Goal: Information Seeking & Learning: Check status

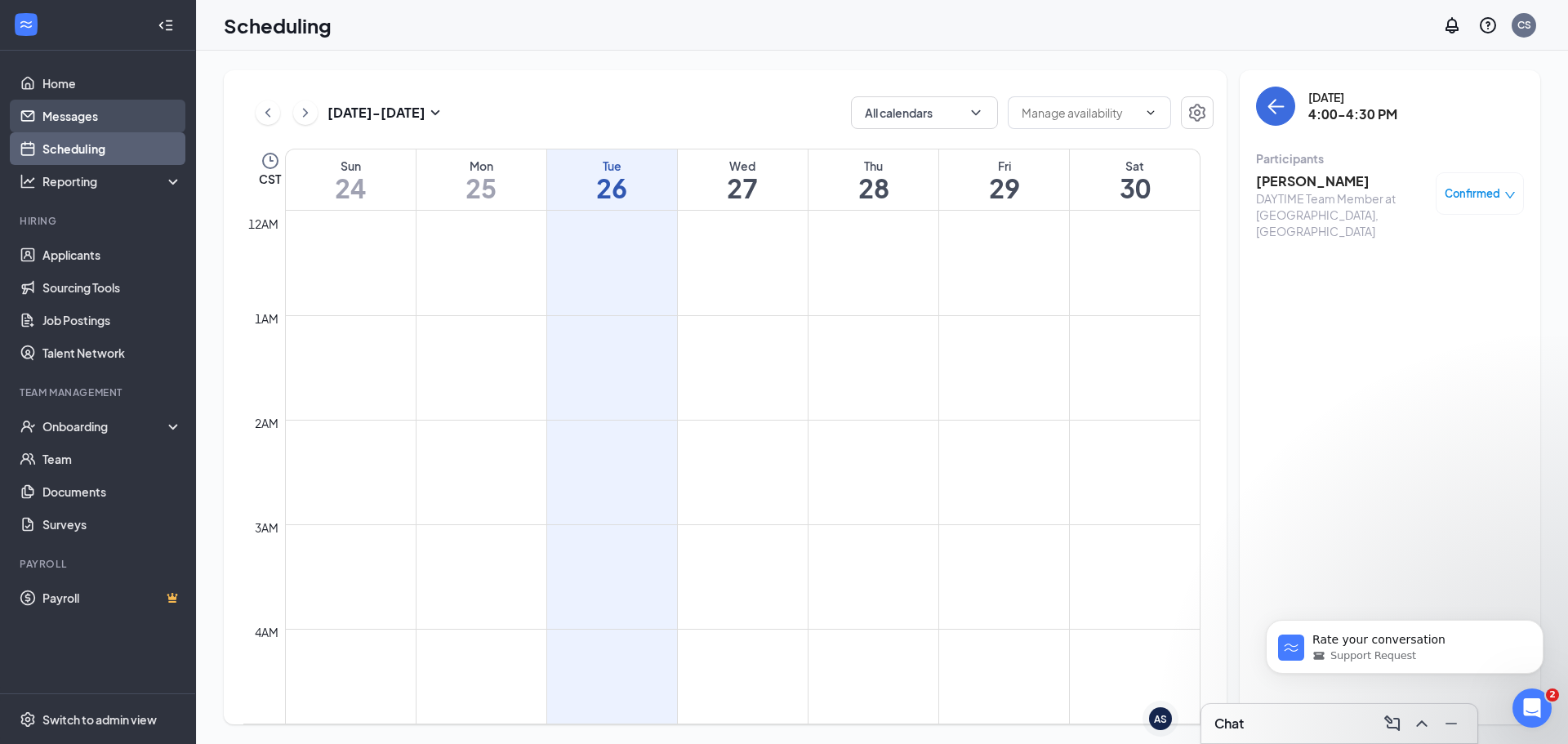
scroll to position [1375, 0]
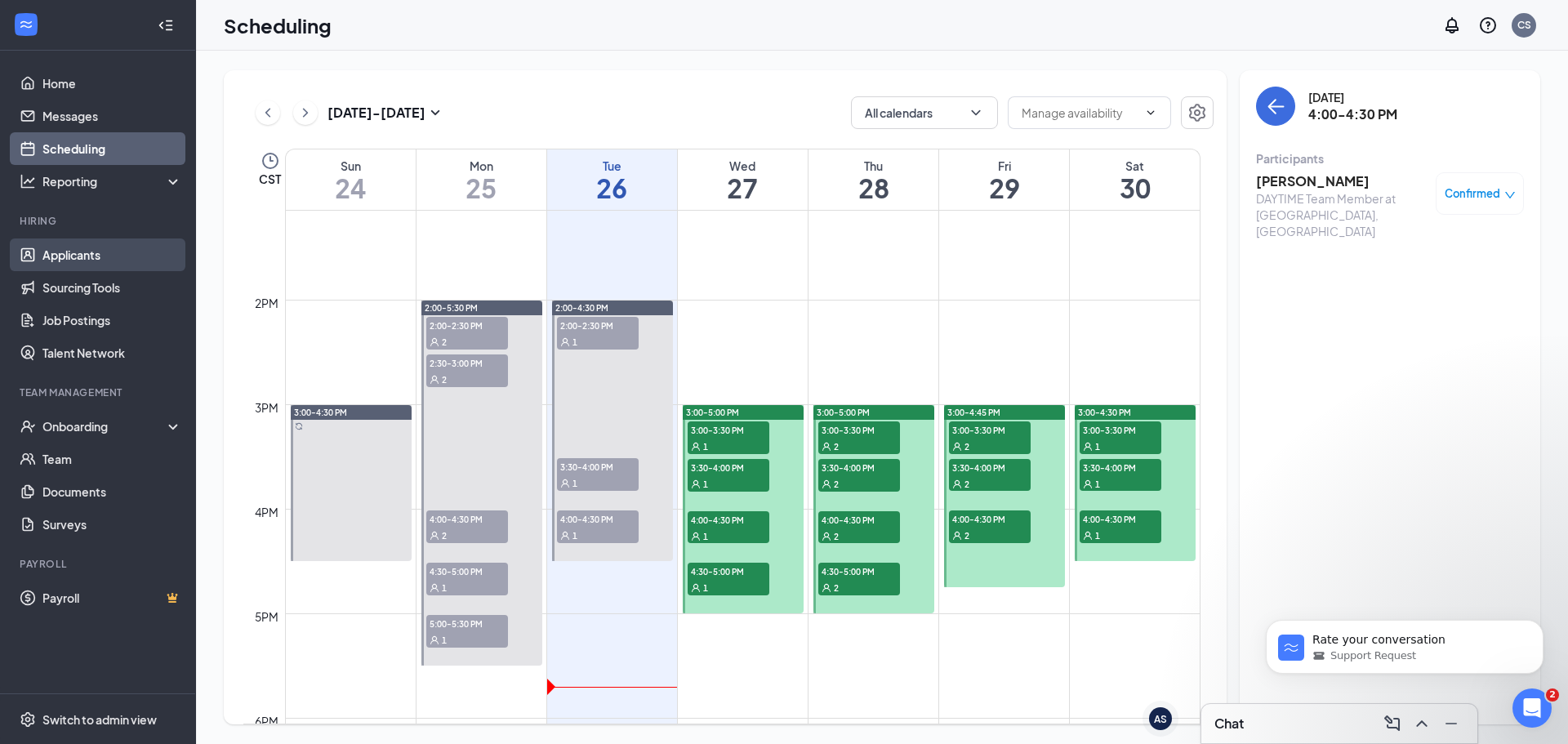
click at [126, 253] on link "Applicants" at bounding box center [112, 255] width 139 height 33
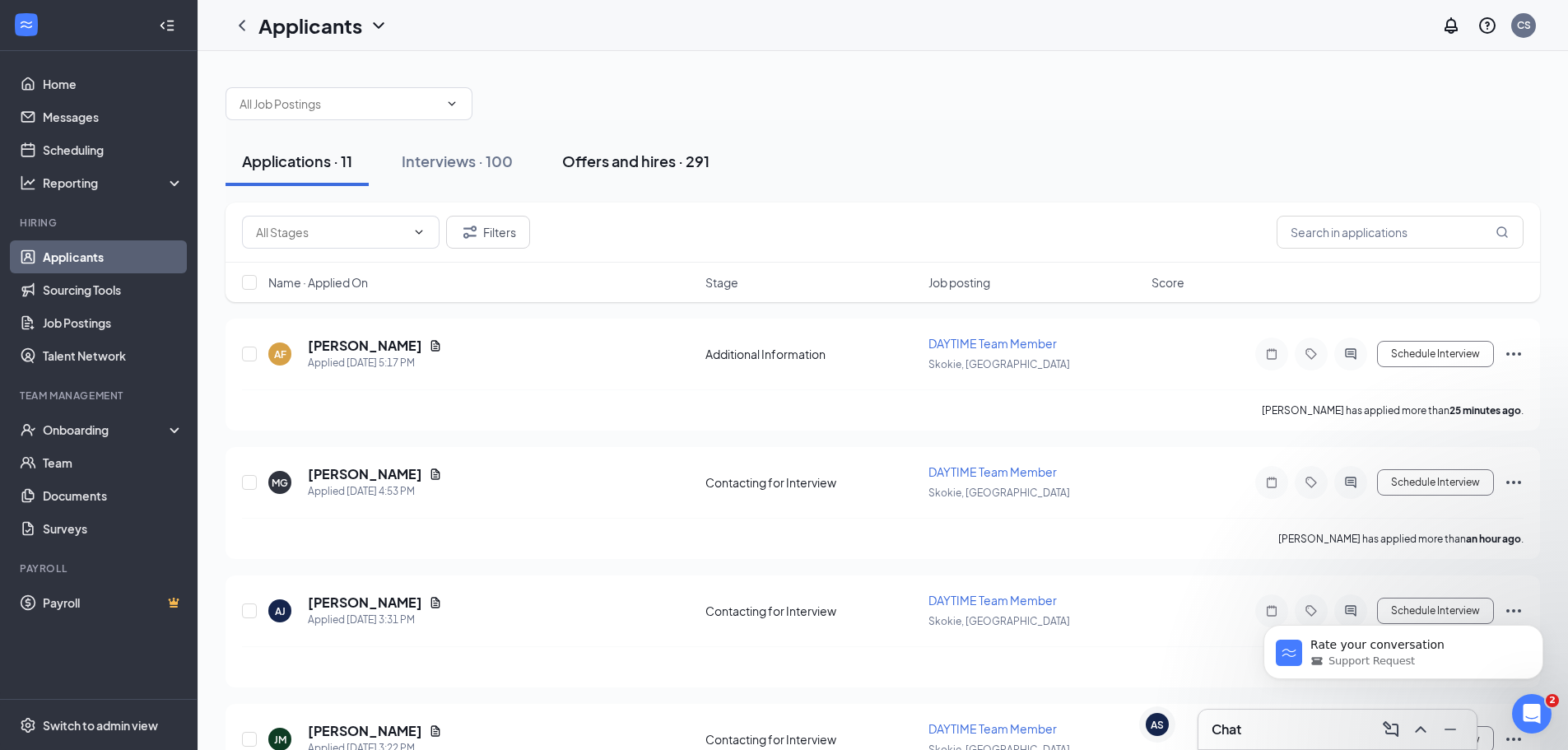
click at [591, 148] on button "Offers and hires · 291" at bounding box center [636, 161] width 181 height 50
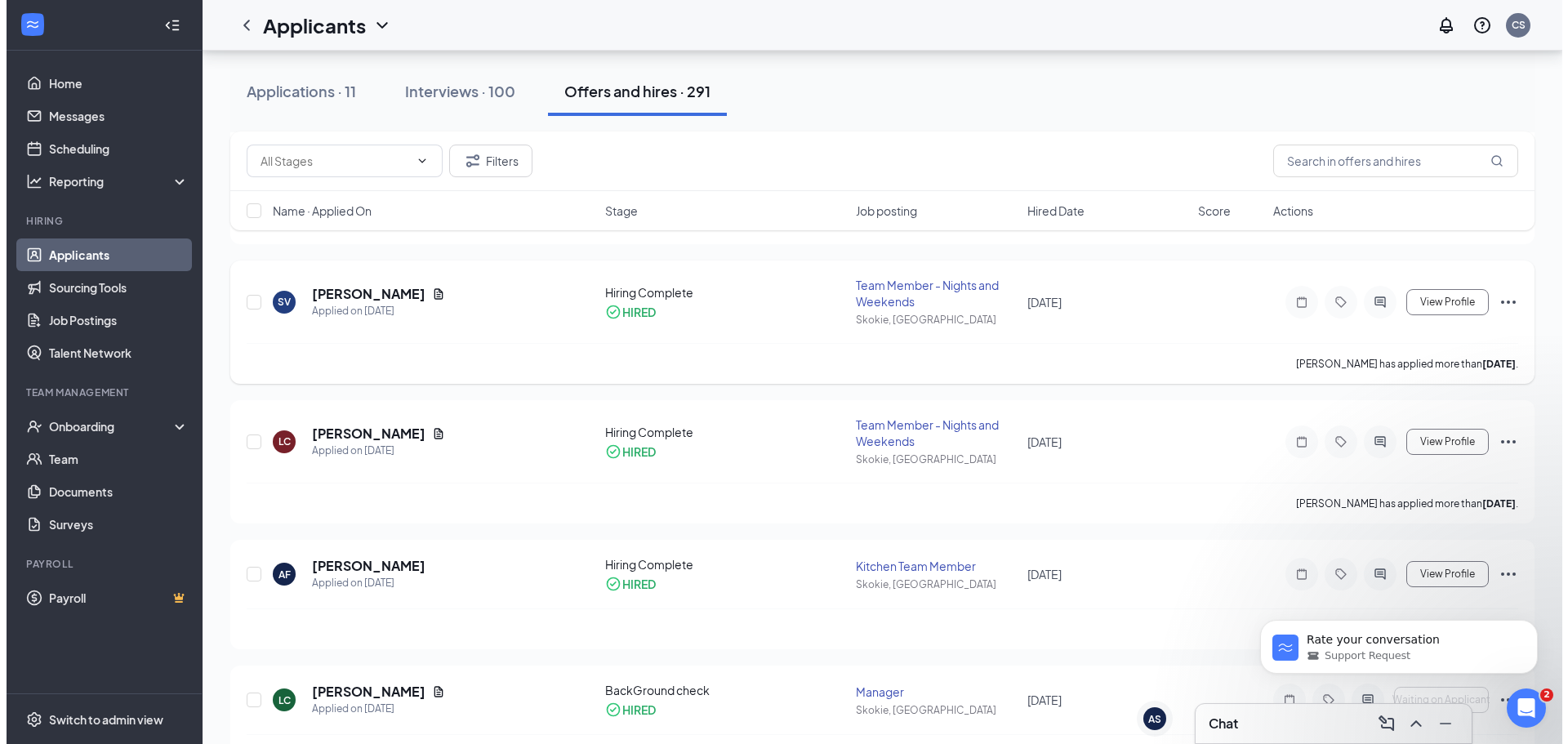
scroll to position [490, 0]
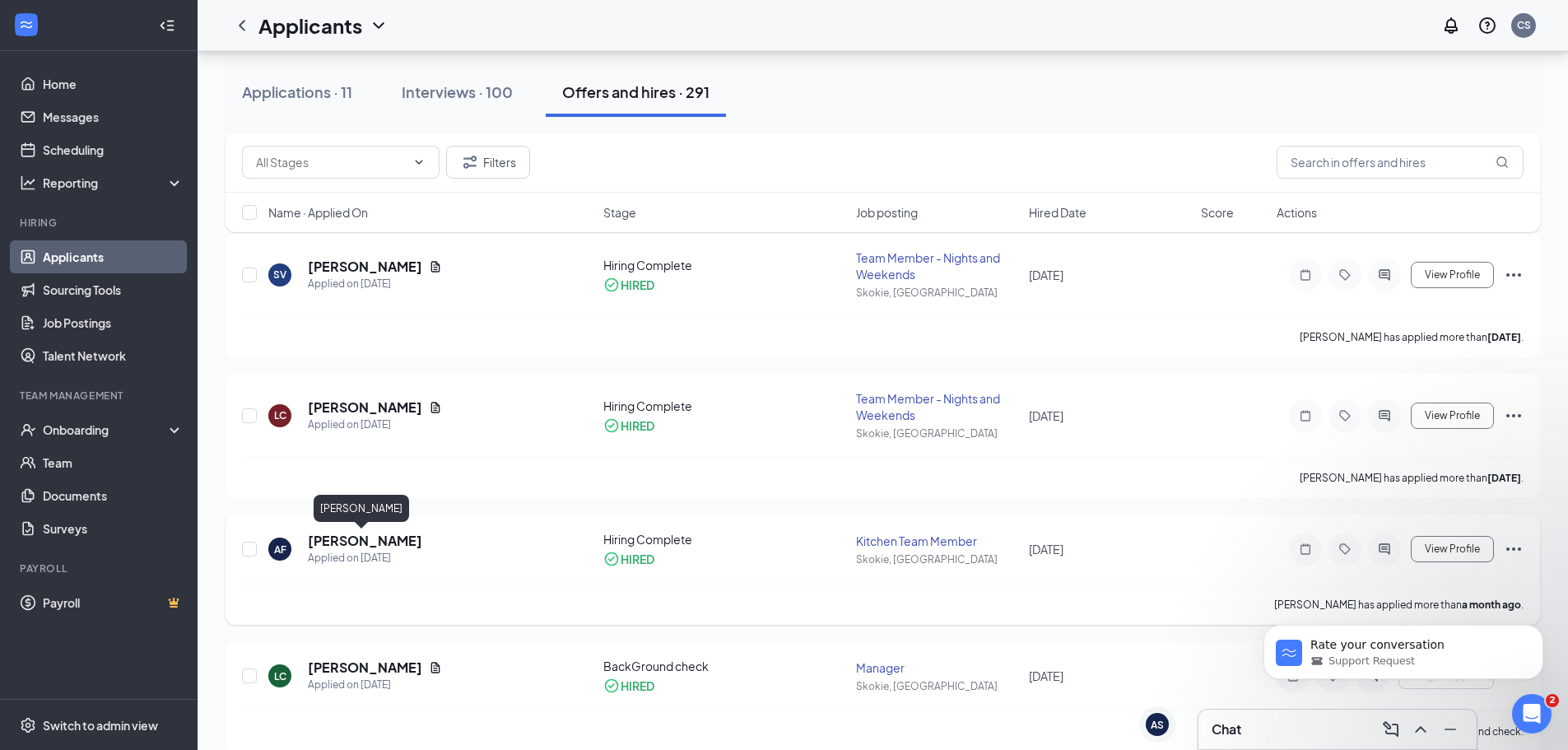
click at [354, 544] on h5 "[PERSON_NAME]" at bounding box center [364, 541] width 114 height 19
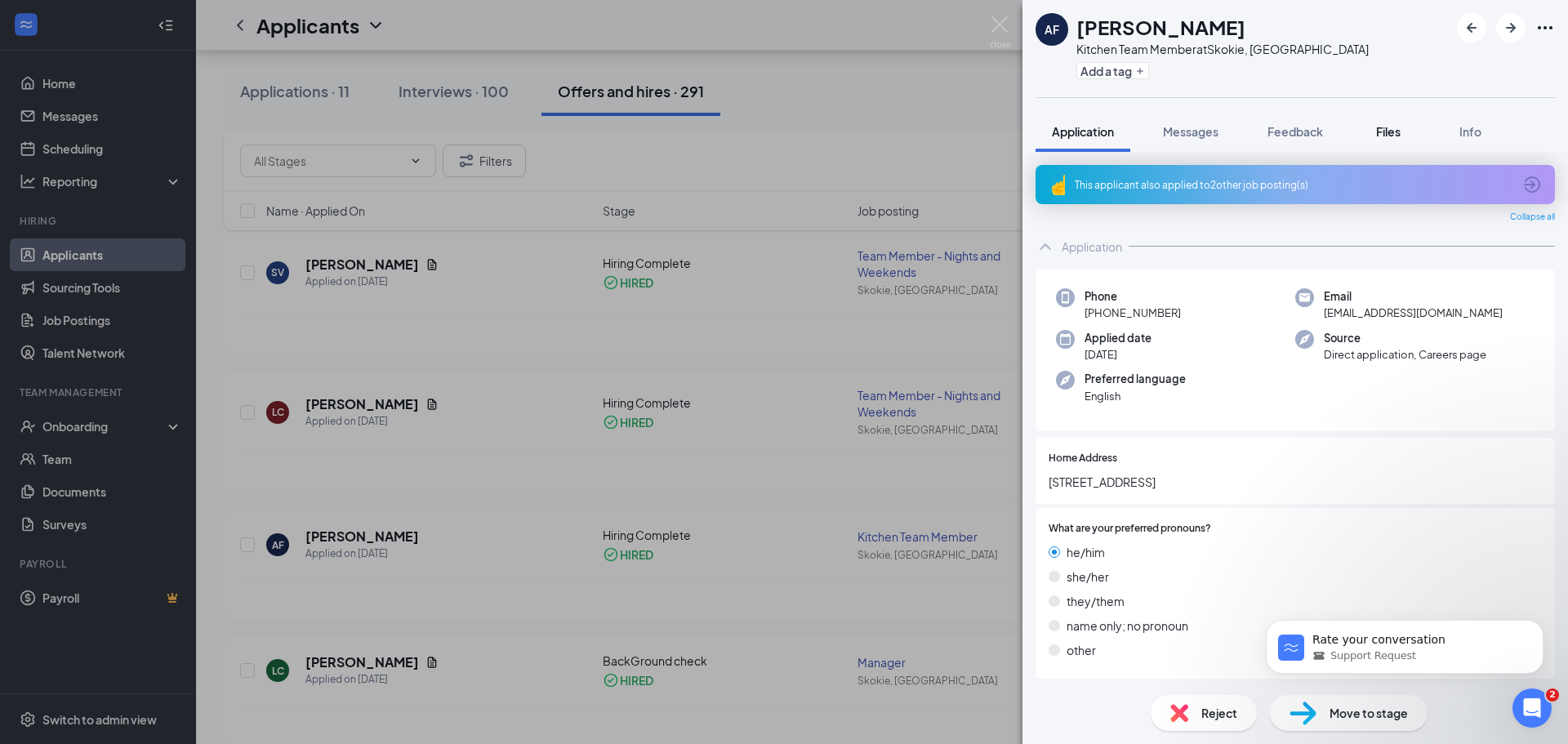
click at [1417, 126] on button "Files" at bounding box center [1388, 132] width 65 height 41
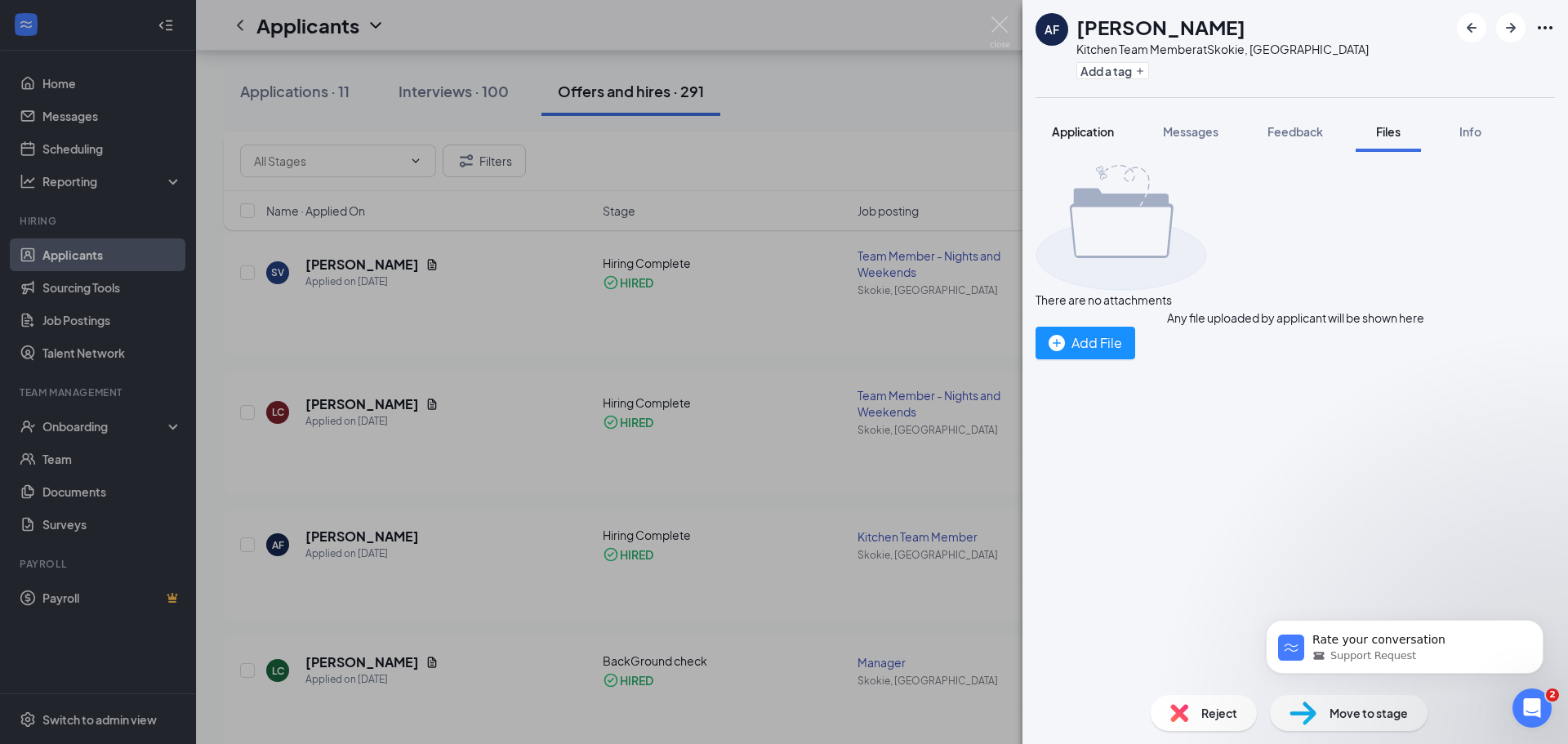
click at [1127, 146] on button "Application" at bounding box center [1083, 132] width 95 height 41
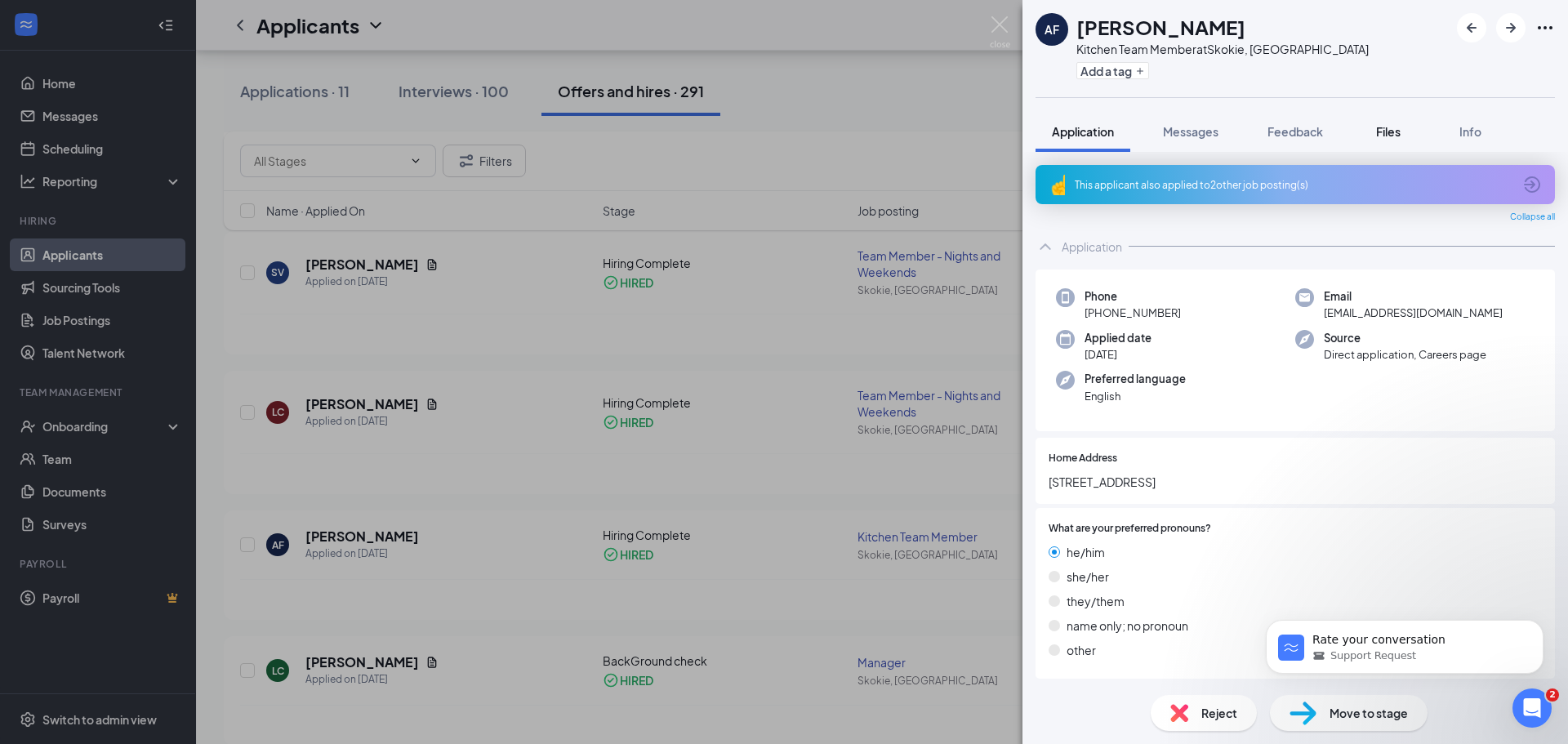
click at [1370, 137] on button "Files" at bounding box center [1388, 132] width 65 height 41
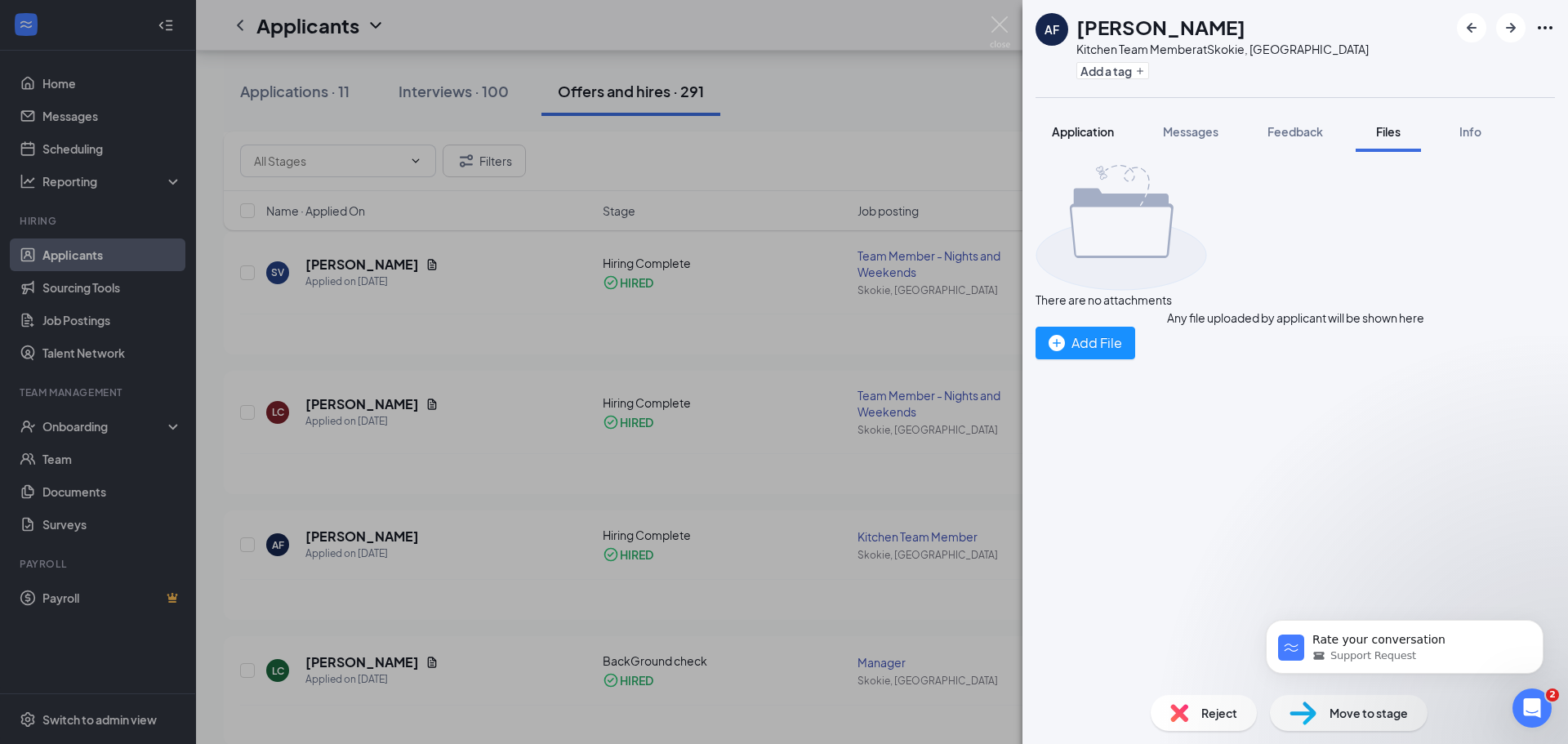
click at [1090, 147] on button "Application" at bounding box center [1083, 132] width 95 height 41
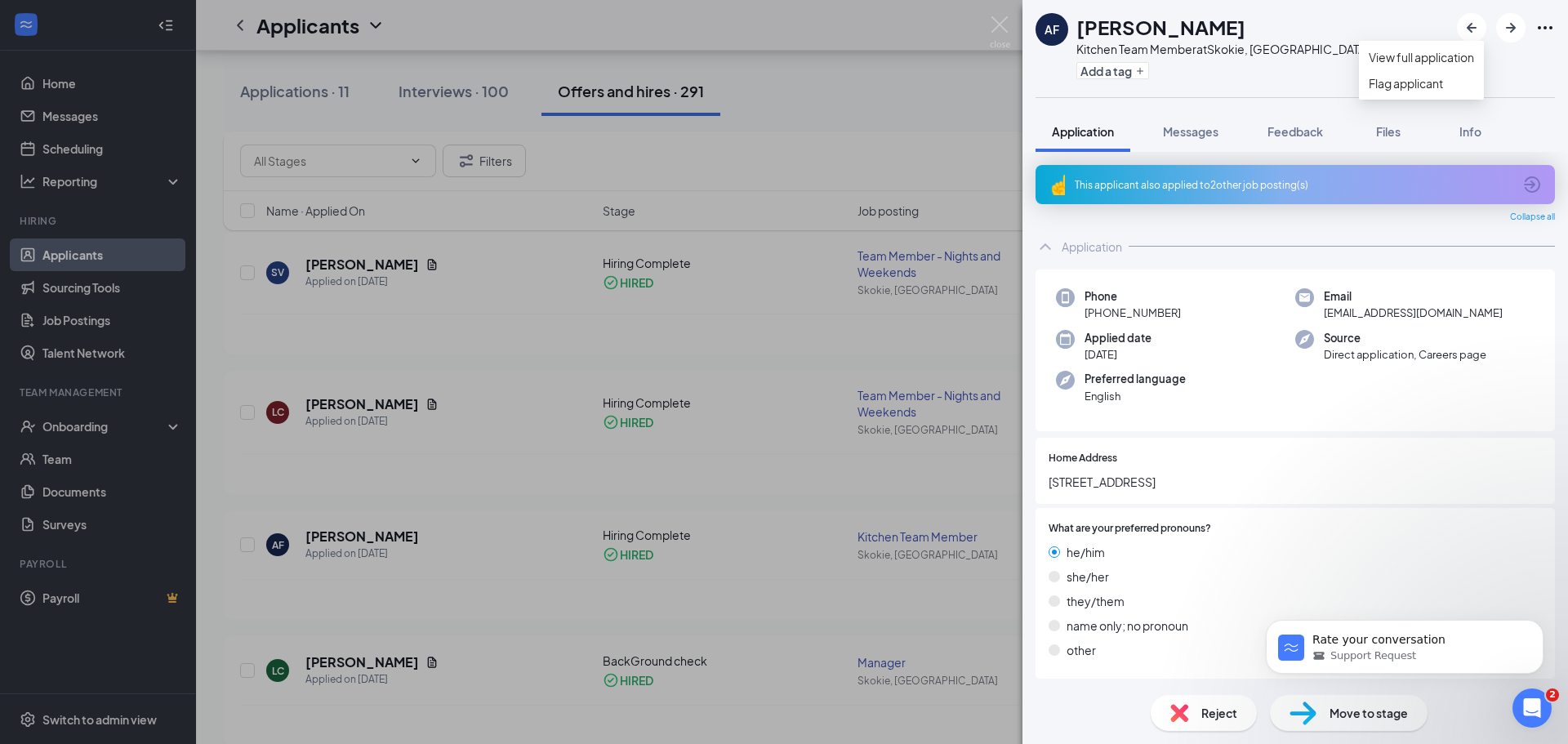
click at [1549, 30] on icon "Ellipses" at bounding box center [1545, 28] width 19 height 19
click at [1474, 61] on link "View full application" at bounding box center [1421, 57] width 106 height 18
click at [258, 158] on div "AF [PERSON_NAME] Kitchen Team Member at [GEOGRAPHIC_DATA], [GEOGRAPHIC_DATA] Ad…" at bounding box center [784, 372] width 1568 height 744
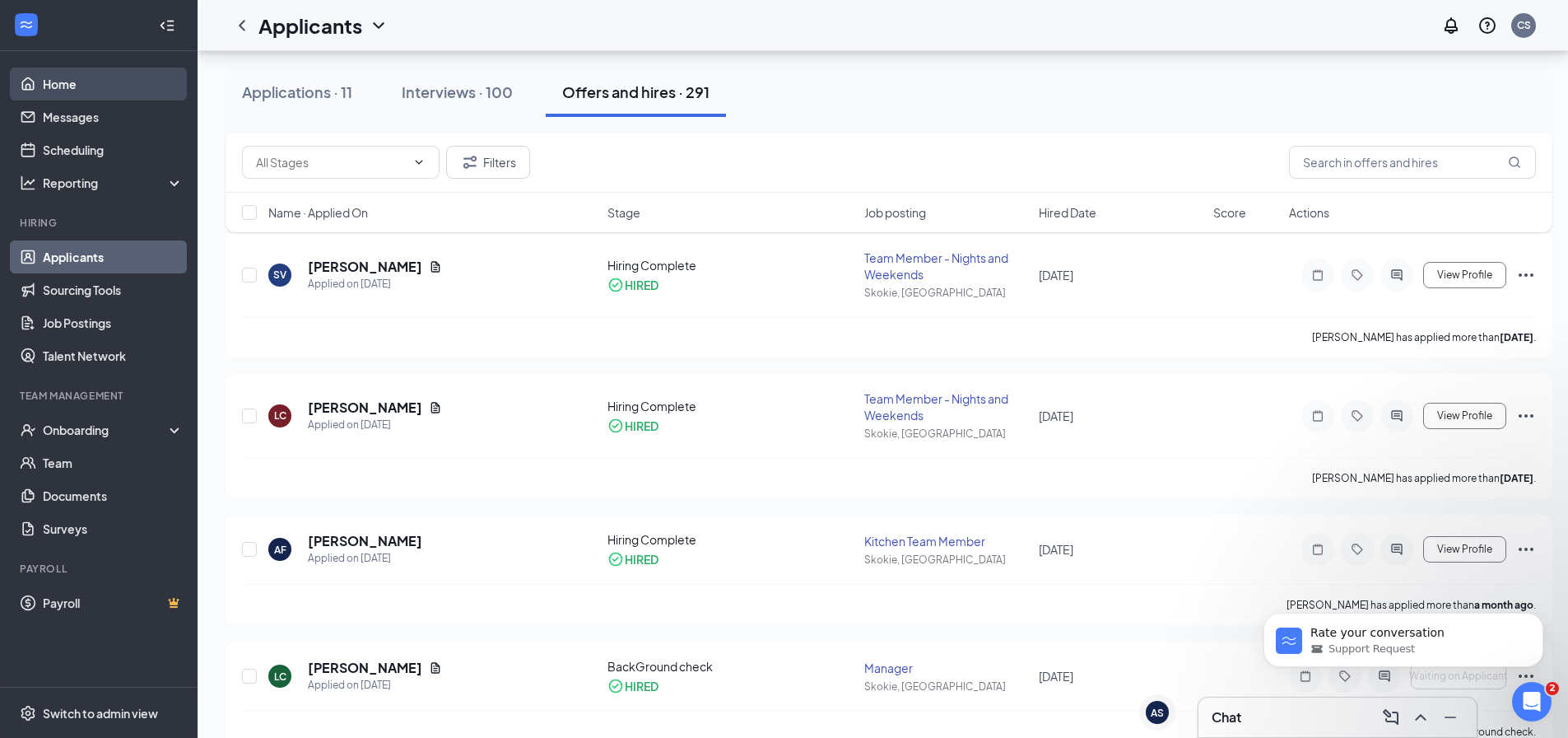
click at [71, 73] on link "Home" at bounding box center [113, 84] width 141 height 33
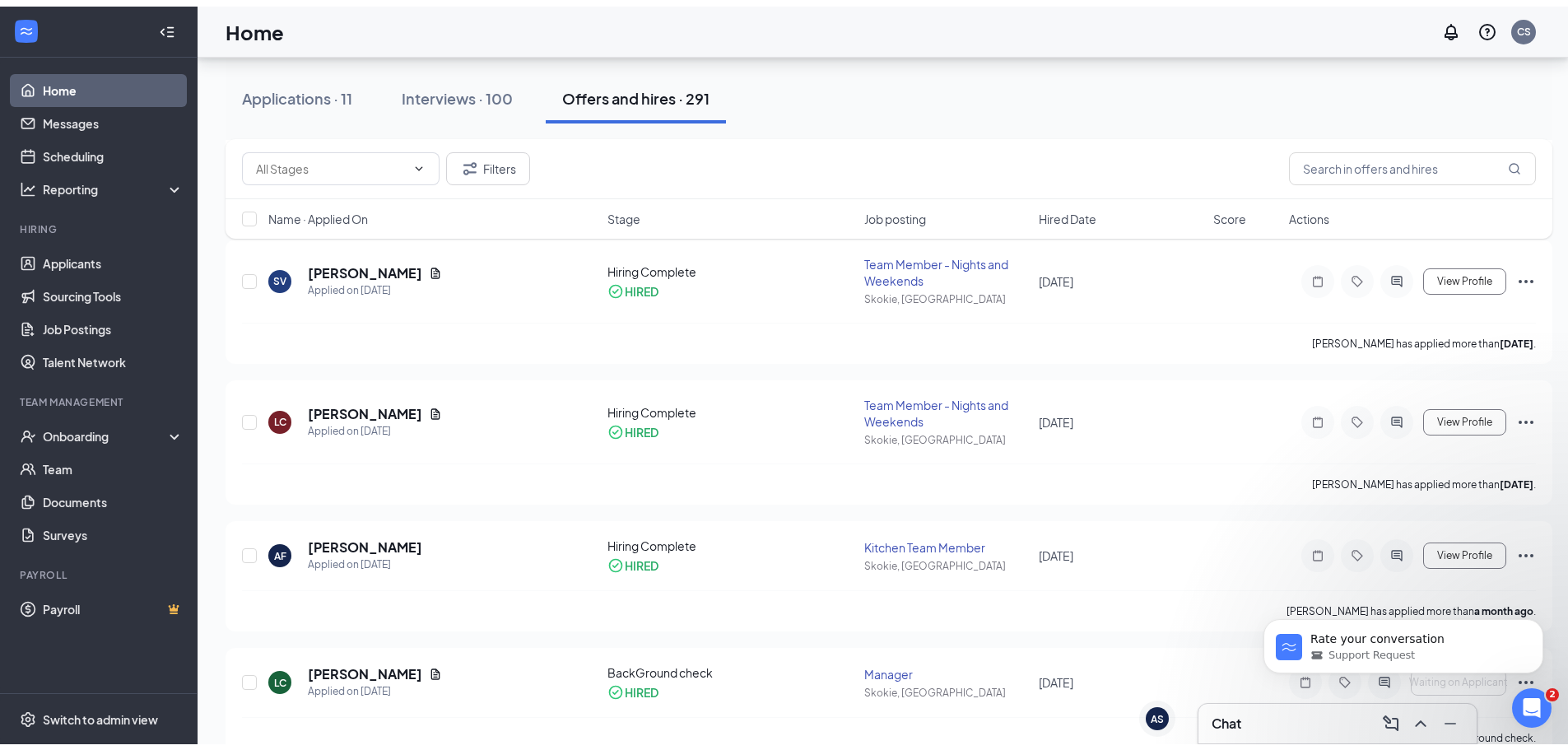
scroll to position [34, 0]
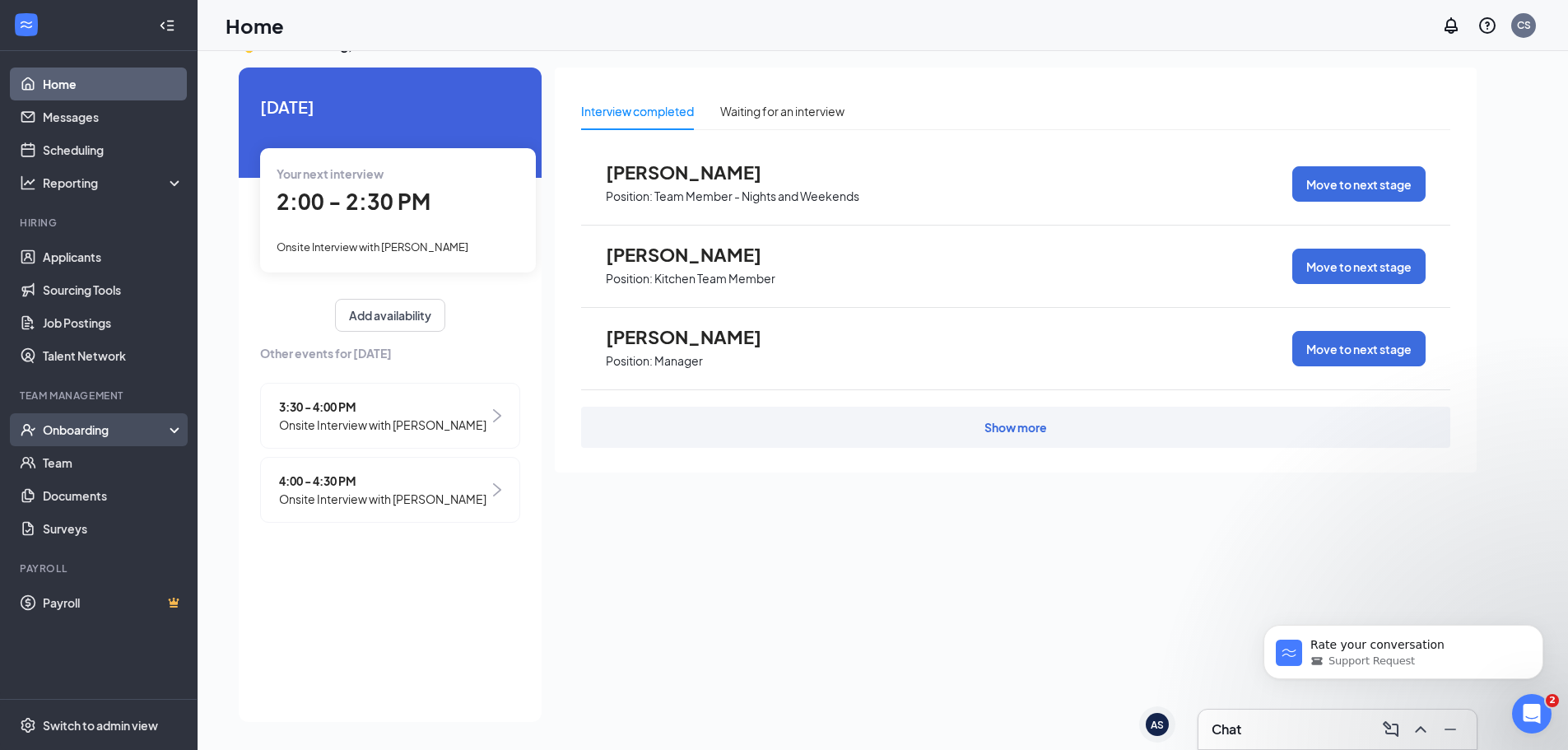
click at [103, 428] on div "Onboarding" at bounding box center [106, 430] width 127 height 17
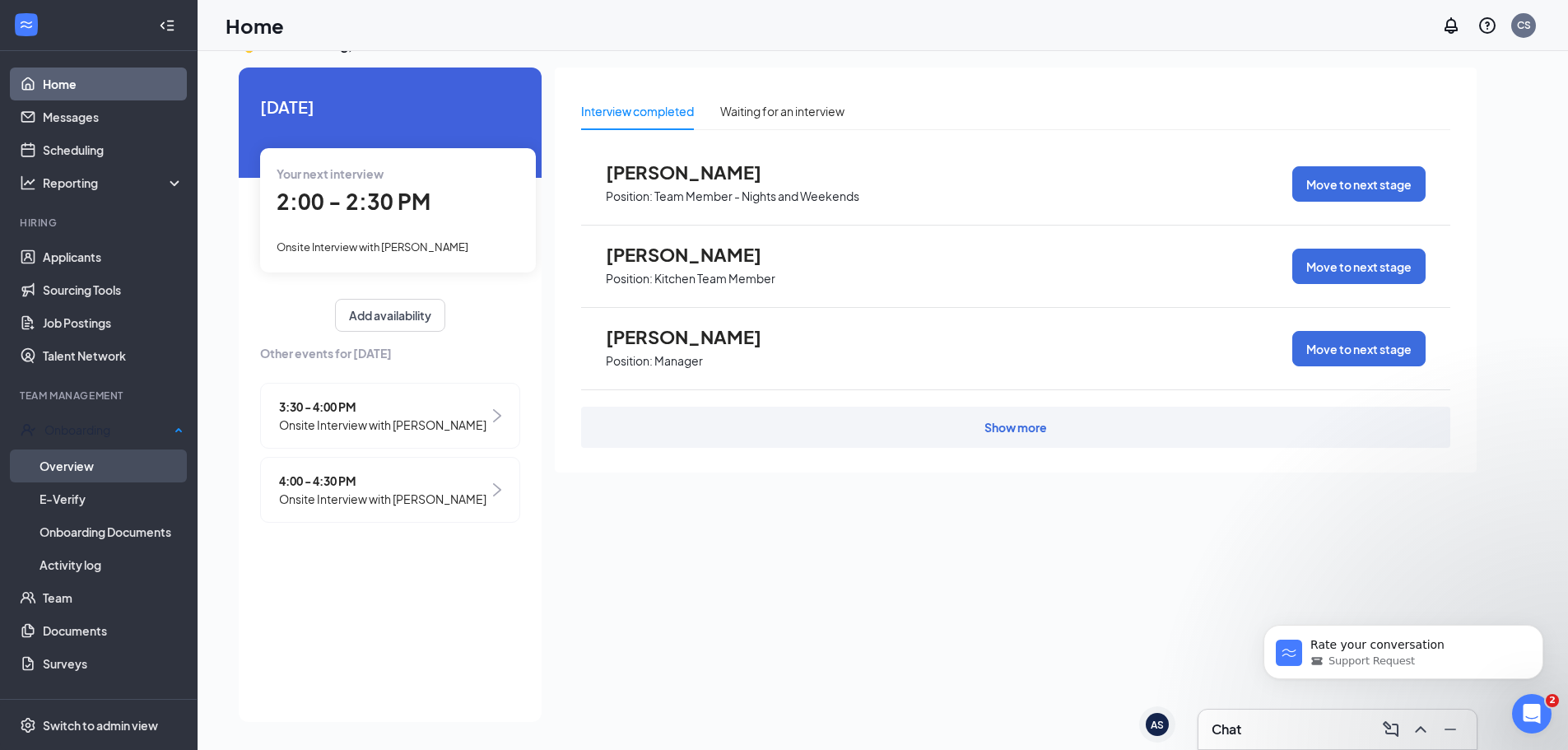
click at [108, 459] on link "Overview" at bounding box center [111, 466] width 144 height 33
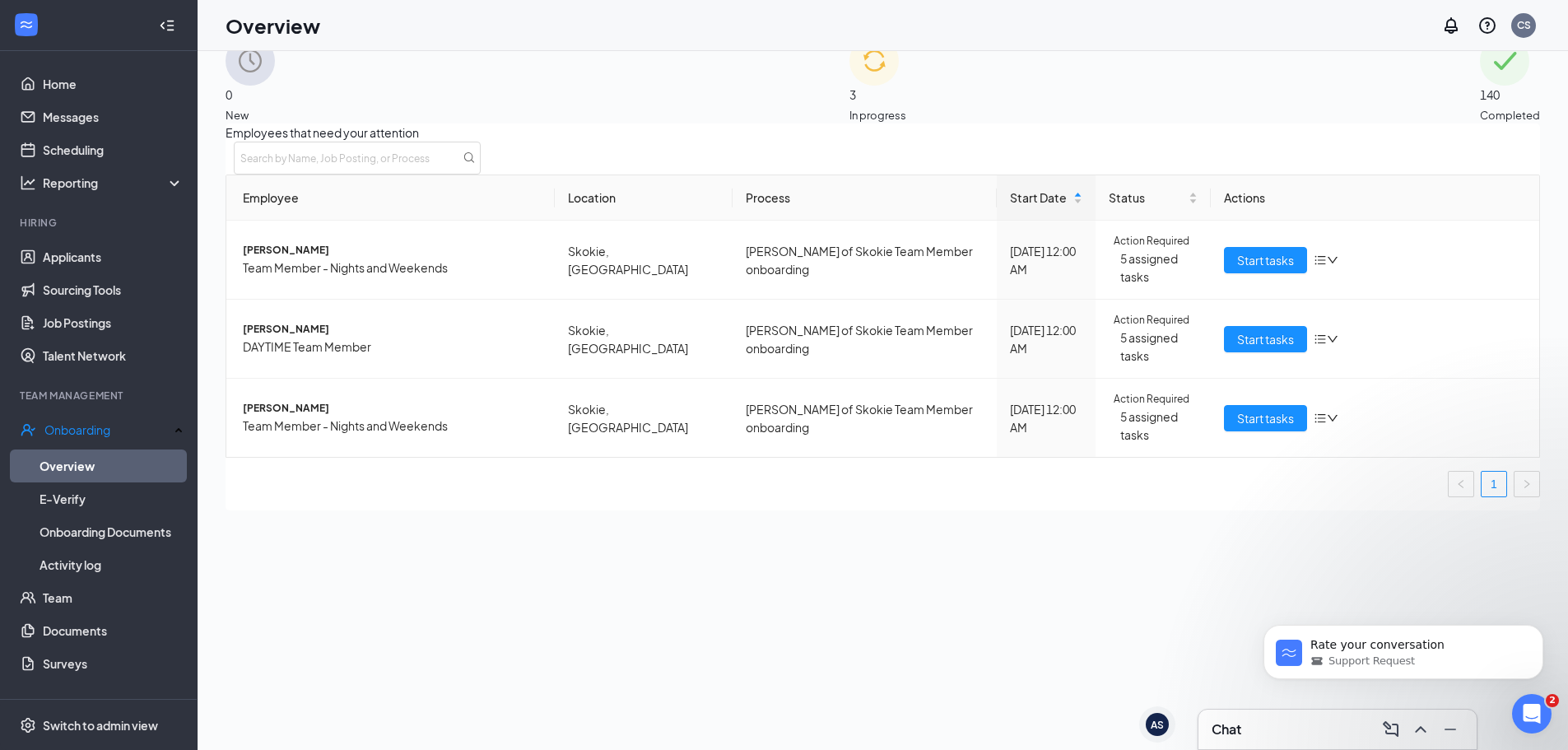
click at [849, 86] on img at bounding box center [874, 61] width 50 height 50
click at [1480, 87] on div "140 Completed" at bounding box center [1510, 79] width 61 height 87
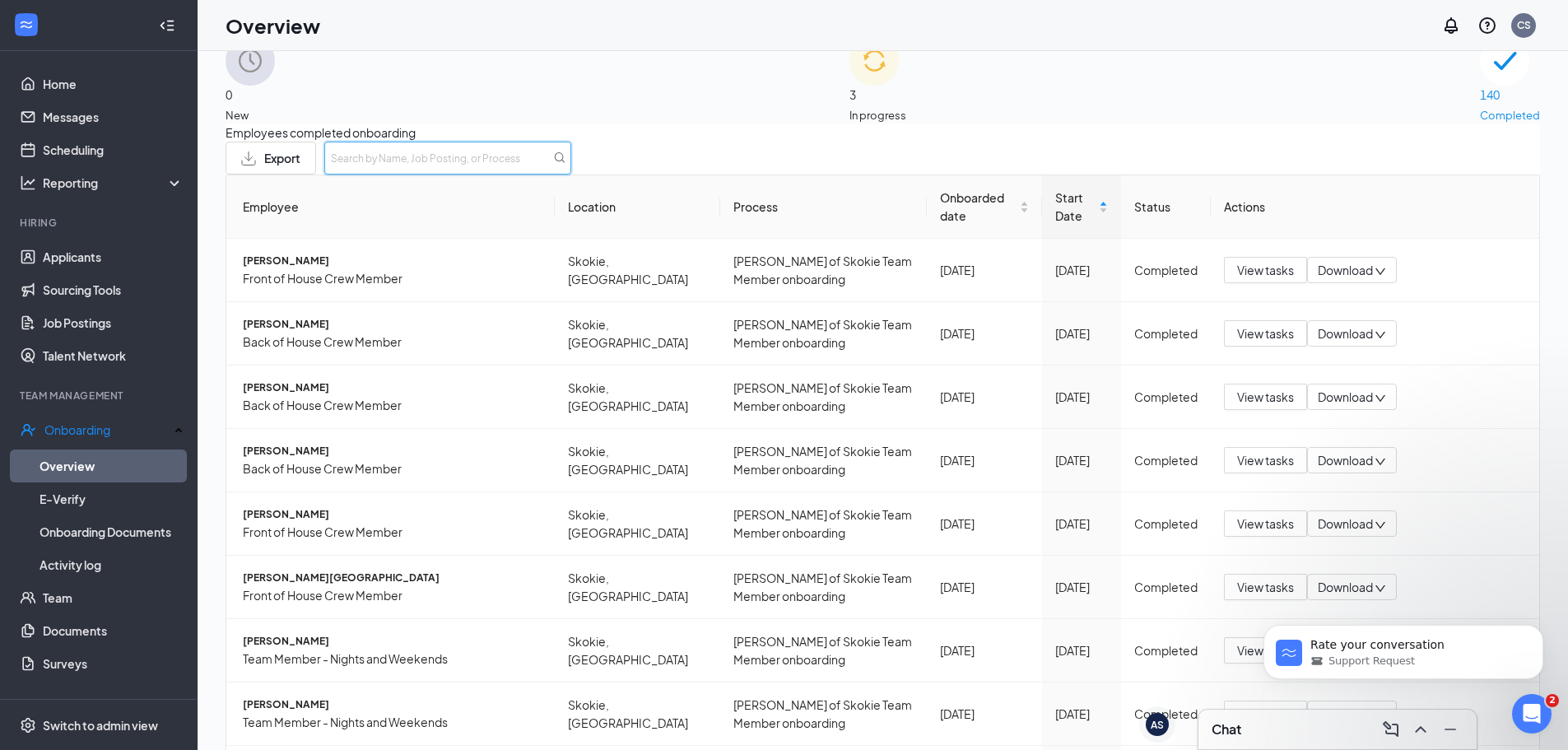
click at [1353, 146] on div "Employees completed onboarding Export Employee Location Process Onboarded date …" at bounding box center [883, 523] width 1315 height 802
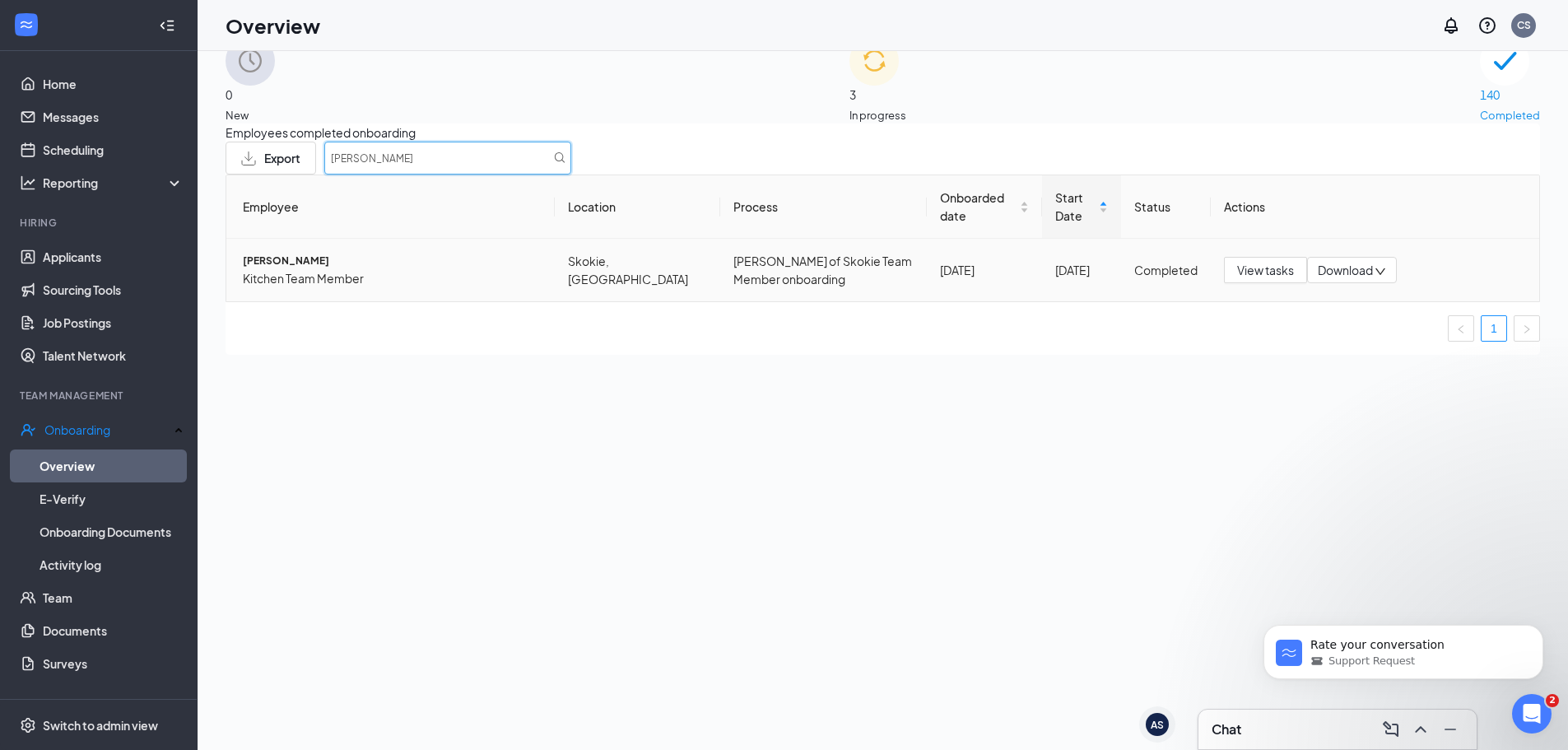
type input "[PERSON_NAME]"
click at [273, 270] on span "[PERSON_NAME]" at bounding box center [392, 262] width 299 height 16
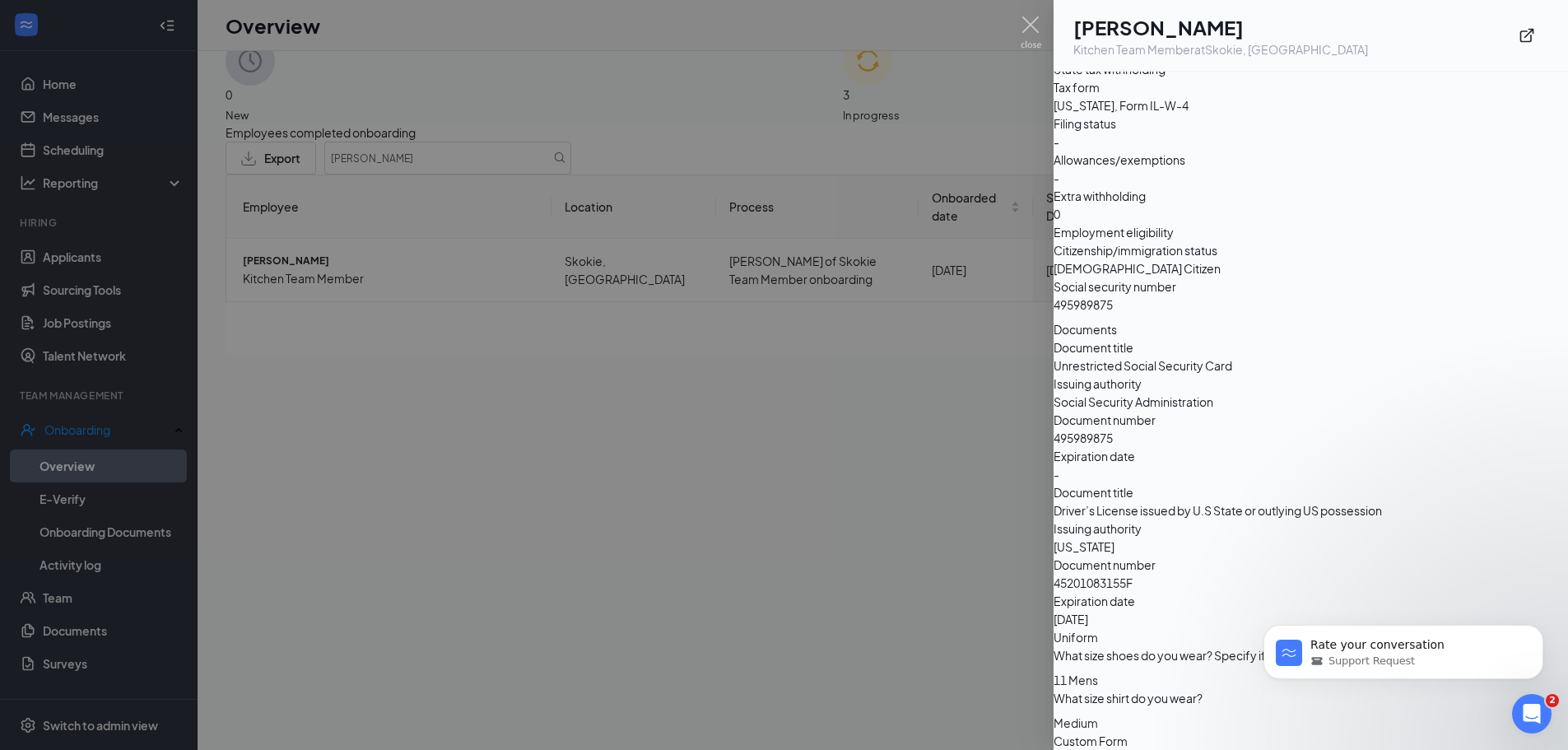
scroll to position [2123, 0]
click at [1023, 29] on img at bounding box center [1031, 32] width 21 height 32
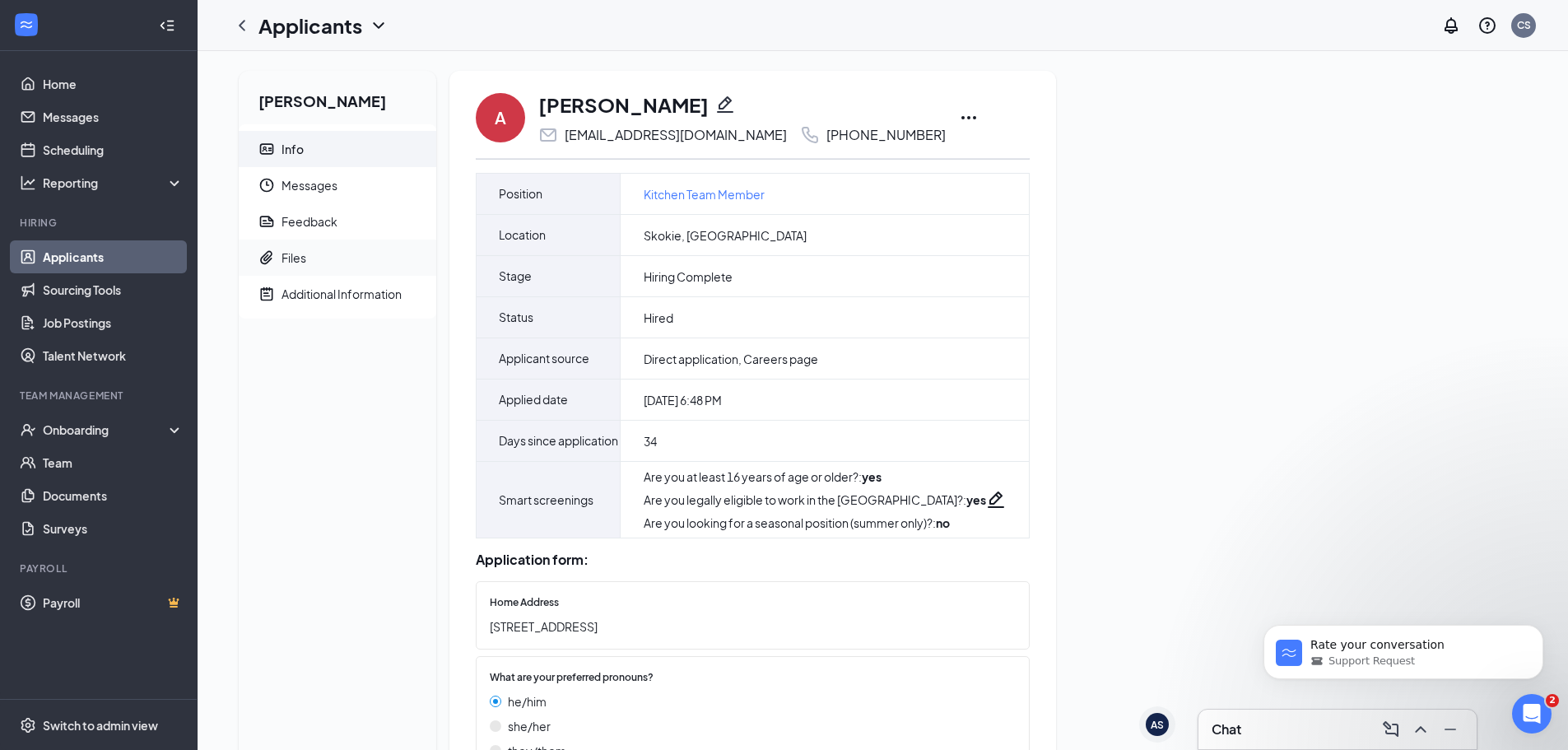
click at [382, 259] on span "Files" at bounding box center [351, 257] width 142 height 36
